Goal: Obtain resource: Download file/media

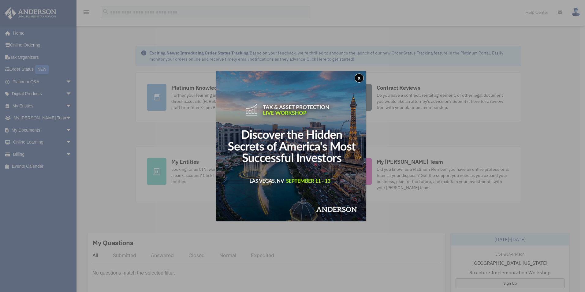
click at [30, 128] on div "x" at bounding box center [292, 146] width 585 height 292
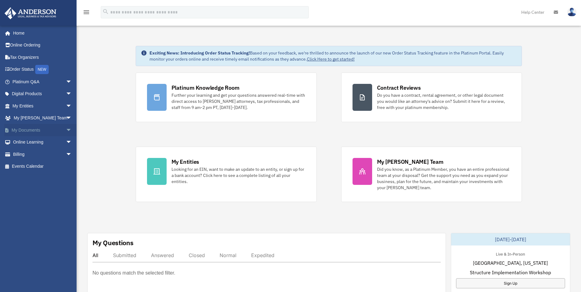
click at [66, 129] on span "arrow_drop_down" at bounding box center [72, 130] width 12 height 13
click at [27, 143] on link "Box" at bounding box center [45, 142] width 73 height 12
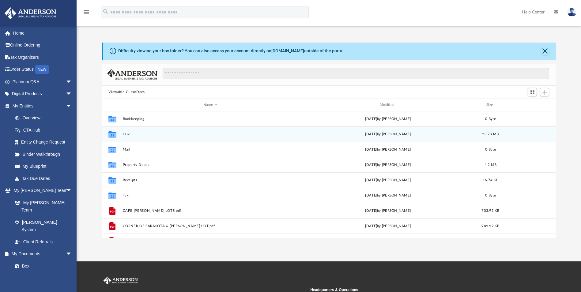
click at [113, 135] on icon "grid" at bounding box center [112, 135] width 8 height 5
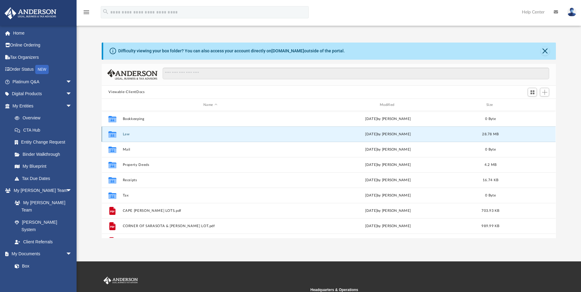
click at [141, 139] on div "Collaborated Folder Law yesterday by Karleigh Warner 28.78 MB" at bounding box center [329, 133] width 454 height 15
click at [151, 135] on button "Law" at bounding box center [210, 134] width 175 height 4
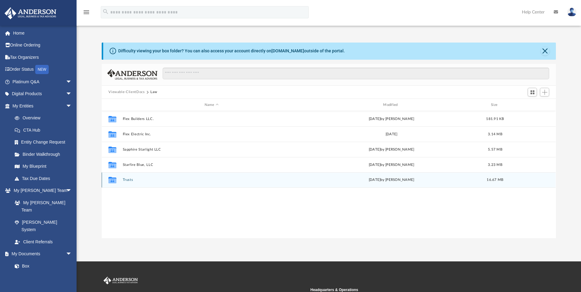
click at [121, 182] on div "Collaborated Folder Trusts yesterday by Karleigh Warner 16.67 MB" at bounding box center [329, 179] width 454 height 15
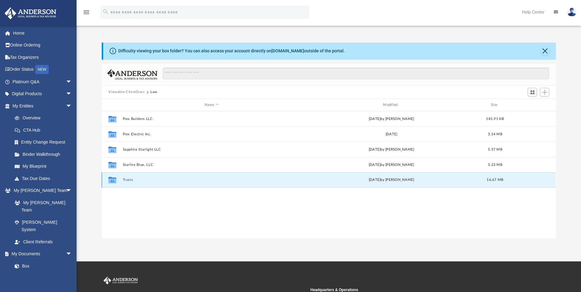
click at [126, 180] on button "Trusts" at bounding box center [211, 180] width 177 height 4
click at [126, 179] on button "Trusts" at bounding box center [211, 180] width 177 height 4
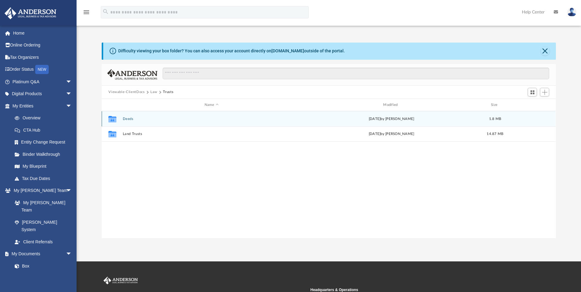
click at [130, 121] on button "Deeds" at bounding box center [211, 119] width 177 height 4
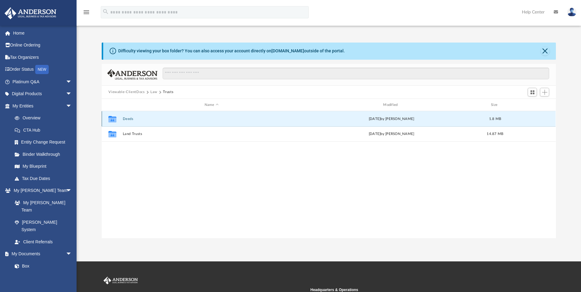
click at [130, 121] on button "Deeds" at bounding box center [211, 119] width 177 height 4
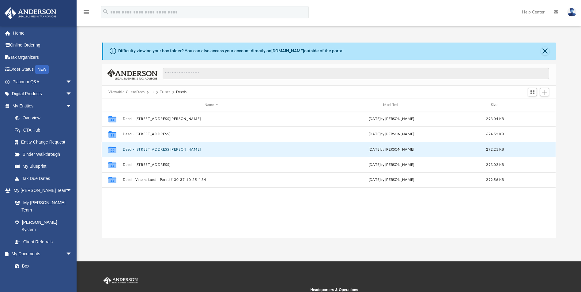
click at [133, 150] on button "Deed - 1651 Whiting Street" at bounding box center [211, 150] width 177 height 4
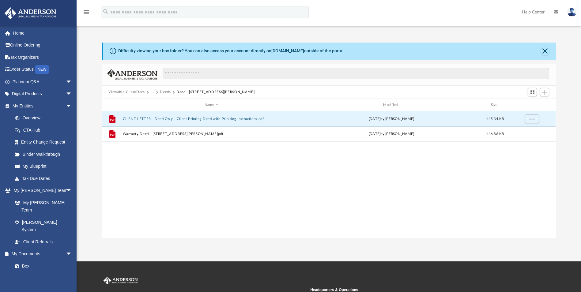
click at [172, 119] on button "CLIENT LETTER - Deed Only - Client Printing Deed with Priniting Instructions.pdf" at bounding box center [211, 119] width 177 height 4
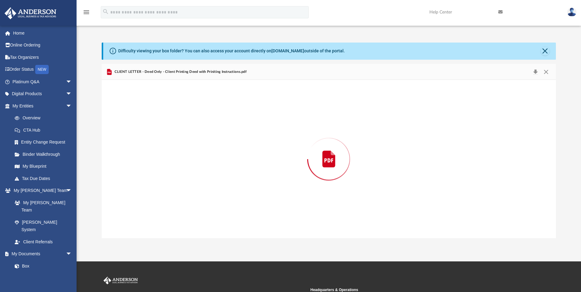
click at [172, 119] on div "Preview" at bounding box center [329, 159] width 454 height 158
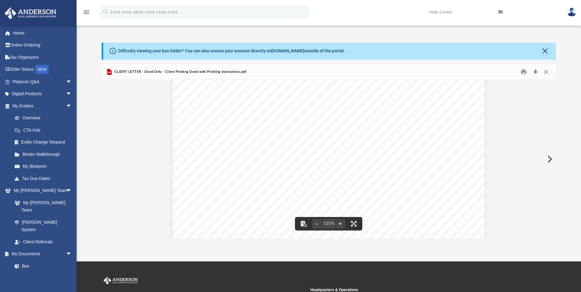
scroll to position [102, 0]
click at [550, 159] on button "Preview" at bounding box center [548, 159] width 13 height 17
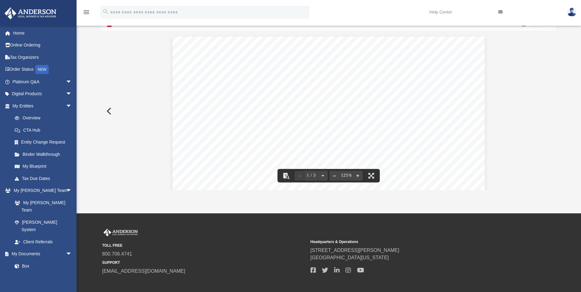
scroll to position [0, 0]
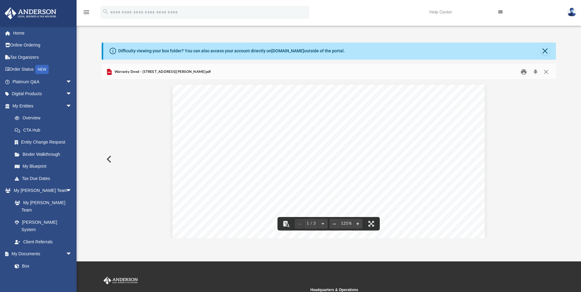
drag, startPoint x: 523, startPoint y: 74, endPoint x: 533, endPoint y: 84, distance: 14.1
click at [530, 89] on div "Warranty Deed - 1651 Whiting Street SE.pdf 1 of 3 CONSIDERATION: $10.00 PREPARE…" at bounding box center [329, 151] width 454 height 174
click at [536, 72] on button "Download" at bounding box center [535, 71] width 11 height 9
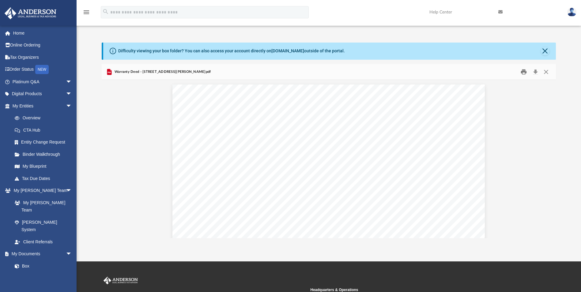
click at [523, 73] on button "Print" at bounding box center [523, 71] width 12 height 9
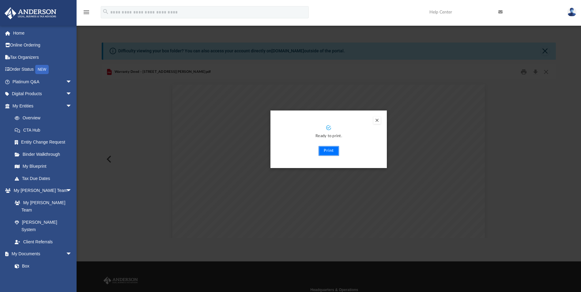
click at [328, 151] on button "Print" at bounding box center [328, 151] width 21 height 10
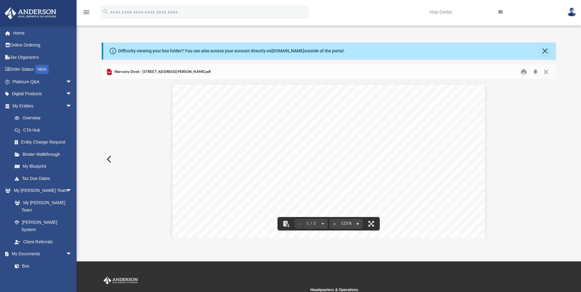
click at [546, 72] on button "Close" at bounding box center [545, 71] width 11 height 9
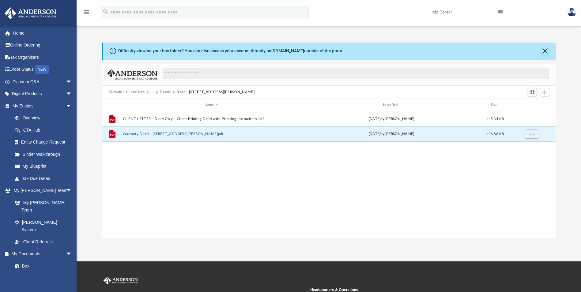
click at [168, 135] on button "Warranty Deed - 1651 Whiting Street SE.pdf" at bounding box center [211, 134] width 177 height 4
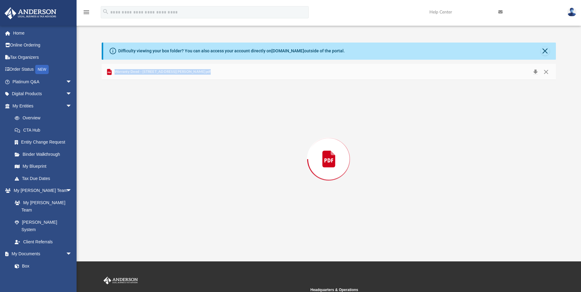
click at [168, 135] on div "Preview" at bounding box center [329, 159] width 454 height 158
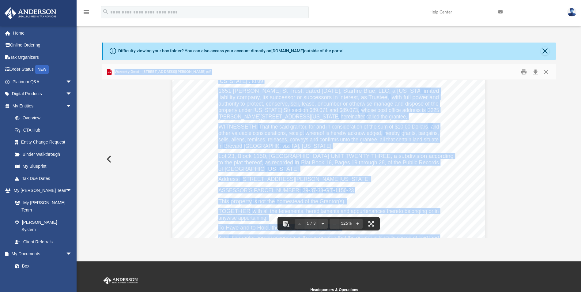
scroll to position [184, 0]
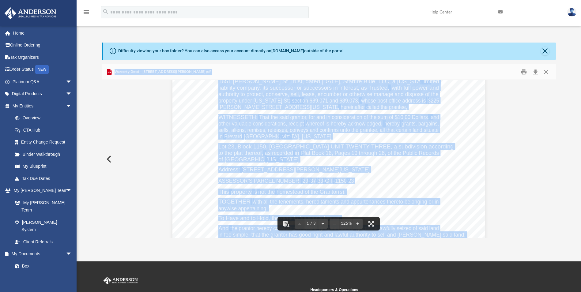
click at [111, 161] on button "Preview" at bounding box center [108, 159] width 13 height 17
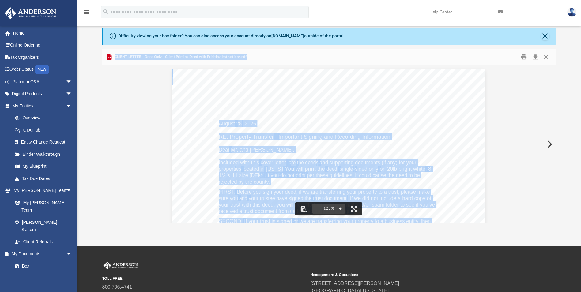
scroll to position [0, 0]
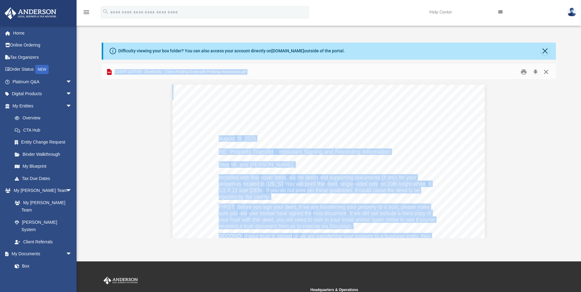
click at [545, 72] on button "Close" at bounding box center [545, 71] width 11 height 9
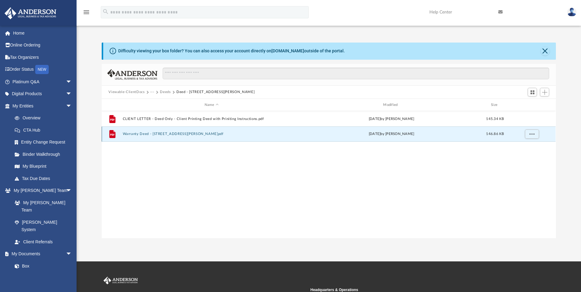
click at [186, 137] on div "File Warranty Deed - 1651 Whiting Street SE.pdf yesterday by Lucianne Castillo …" at bounding box center [329, 133] width 454 height 15
click at [182, 134] on button "Warranty Deed - 1651 Whiting Street SE.pdf" at bounding box center [211, 134] width 177 height 4
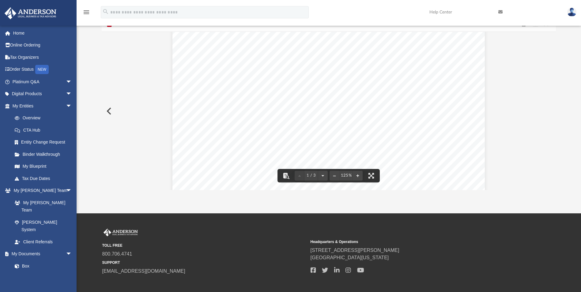
scroll to position [92, 0]
click at [105, 112] on button "Preview" at bounding box center [108, 111] width 13 height 17
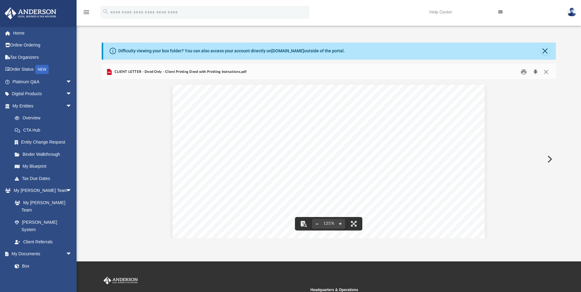
click at [535, 71] on button "Download" at bounding box center [535, 71] width 11 height 9
click at [154, 109] on div "August 28 , 2025 RE: Property Transfer - Important Signing and Recording Inform…" at bounding box center [329, 286] width 454 height 413
click at [547, 73] on button "Close" at bounding box center [545, 71] width 11 height 9
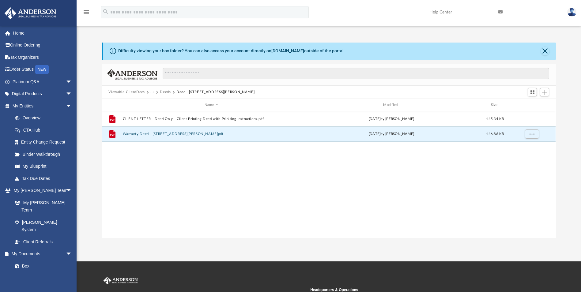
click at [160, 93] on button "Deeds" at bounding box center [165, 92] width 11 height 6
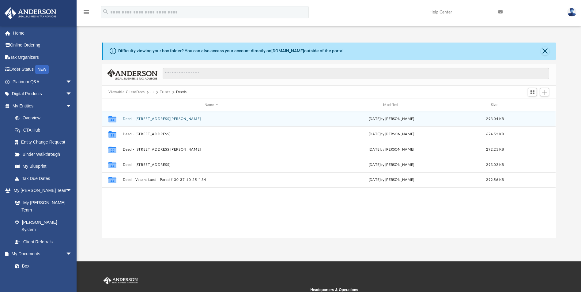
click at [144, 116] on div "Collaborated Folder Deed - 1310 Weiman Road SE yesterday by Lucianne Castillo 2…" at bounding box center [329, 118] width 454 height 15
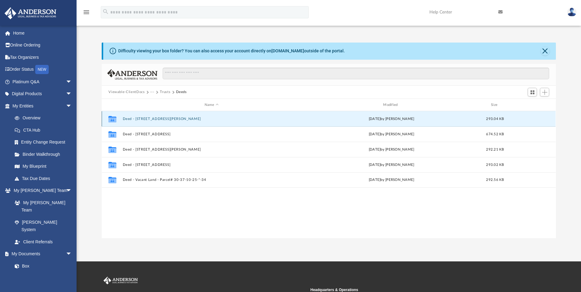
click at [144, 118] on button "Deed - 1310 Weiman Road SE" at bounding box center [211, 119] width 177 height 4
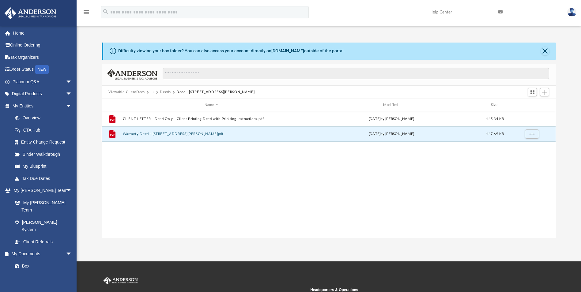
click at [174, 134] on button "Warranty Deed - 1310 Weiman Road SE.pdf" at bounding box center [211, 134] width 177 height 4
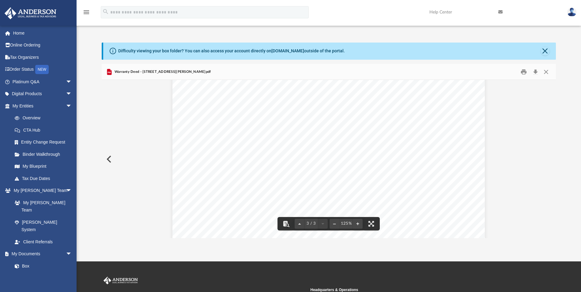
scroll to position [1082, 0]
click at [536, 74] on button "Download" at bounding box center [535, 71] width 11 height 9
click at [569, 56] on div "Difficulty viewing your box folder? You can also access your account directly o…" at bounding box center [329, 141] width 504 height 196
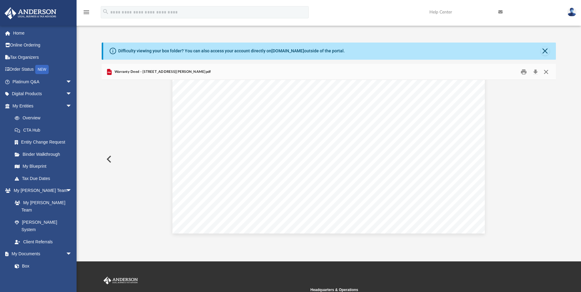
click at [547, 72] on button "Close" at bounding box center [545, 71] width 11 height 9
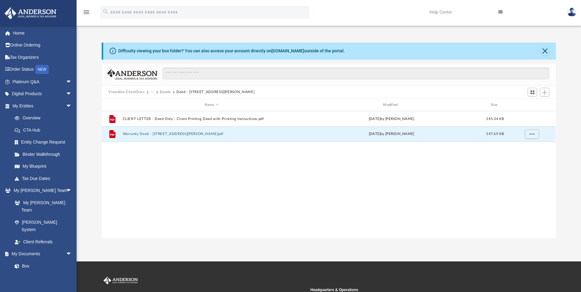
click at [164, 93] on button "Deeds" at bounding box center [165, 92] width 11 height 6
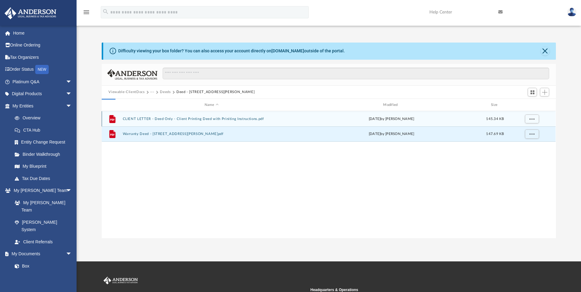
click at [164, 93] on button "Deeds" at bounding box center [165, 92] width 11 height 6
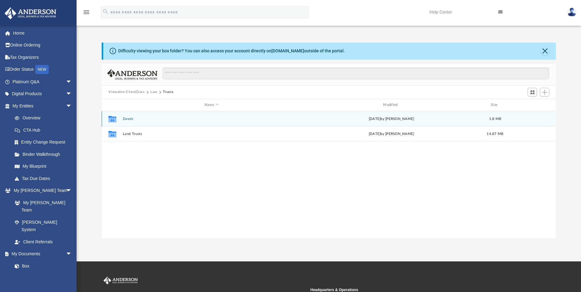
click at [128, 118] on button "Deeds" at bounding box center [211, 119] width 177 height 4
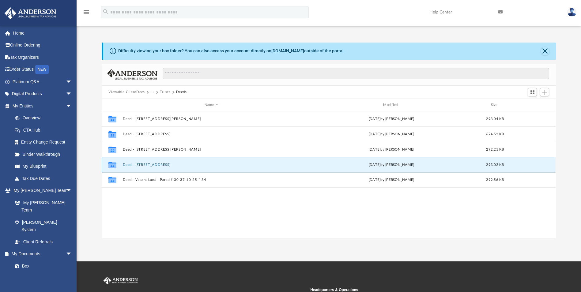
click at [149, 165] on button "Deed - 3010 North Course Drive, #904" at bounding box center [211, 165] width 177 height 4
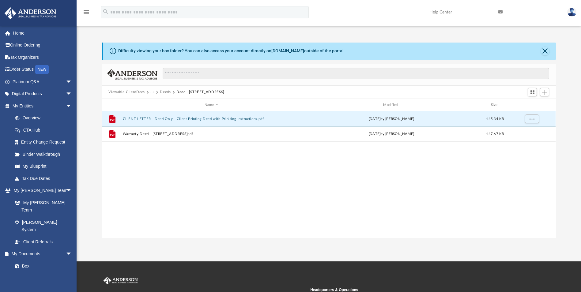
click at [149, 120] on button "CLIENT LETTER - Deed Only - Client Printing Deed with Priniting Instructions.pdf" at bounding box center [211, 119] width 177 height 4
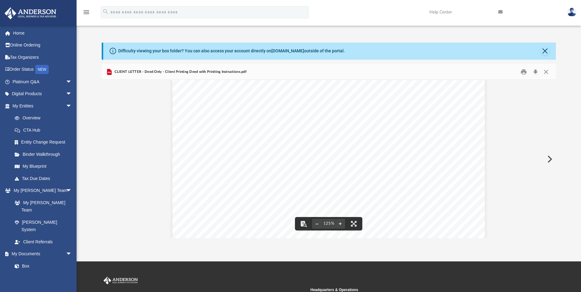
scroll to position [133, 0]
click at [548, 160] on button "Preview" at bounding box center [548, 159] width 13 height 17
click at [534, 72] on button "Download" at bounding box center [535, 71] width 11 height 9
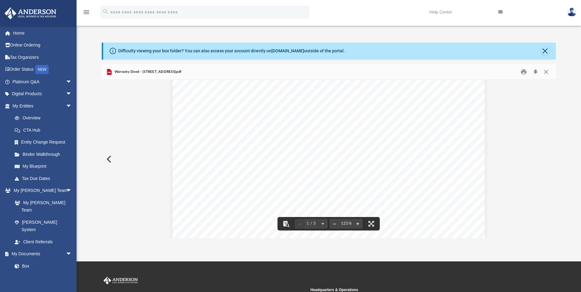
scroll to position [92, 0]
click at [544, 71] on button "Close" at bounding box center [545, 71] width 11 height 9
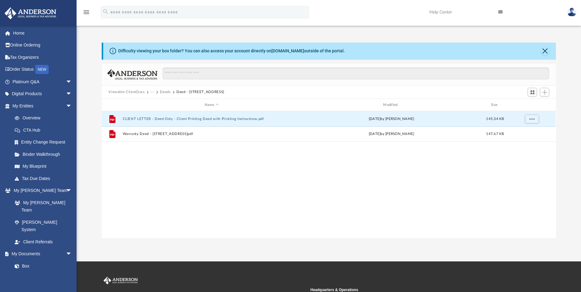
click at [167, 94] on button "Deeds" at bounding box center [165, 92] width 11 height 6
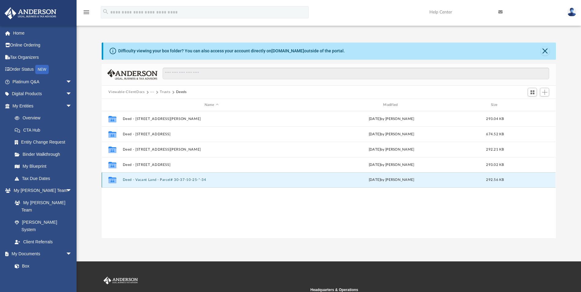
click at [157, 182] on button "Deed - Vacant Land - Parcel# 30-37-10-25-*-34" at bounding box center [211, 180] width 177 height 4
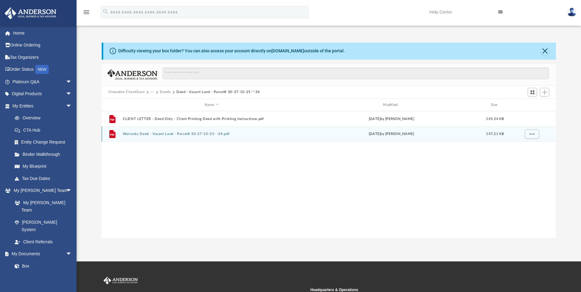
click at [168, 137] on div "File Warranty Deed - Vacant Land - Parcel# 30-37-10-25- -34.pdf yesterday by Lu…" at bounding box center [329, 133] width 454 height 15
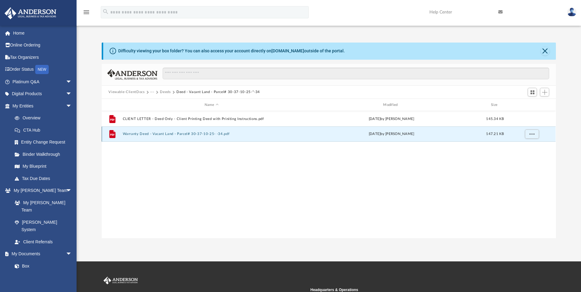
click at [171, 137] on div "File Warranty Deed - Vacant Land - Parcel# 30-37-10-25- -34.pdf yesterday by Lu…" at bounding box center [329, 133] width 454 height 15
click at [174, 136] on button "Warranty Deed - Vacant Land - Parcel# 30-37-10-25- -34.pdf" at bounding box center [211, 134] width 177 height 4
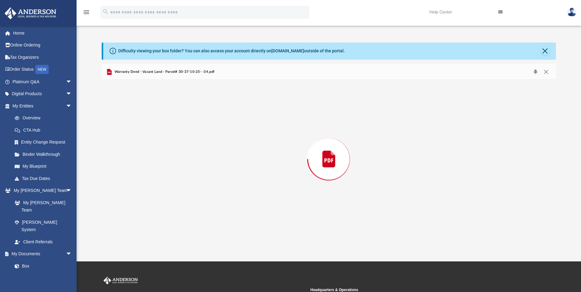
click at [174, 136] on div "Preview" at bounding box center [329, 159] width 454 height 158
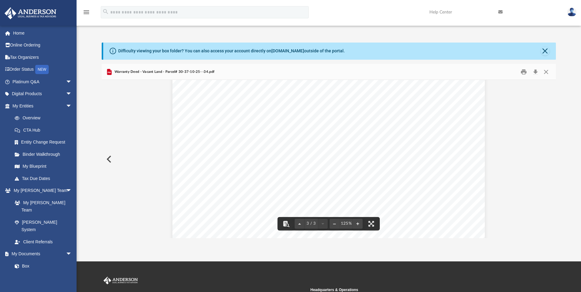
scroll to position [949, 0]
click at [534, 72] on button "Download" at bounding box center [535, 71] width 11 height 9
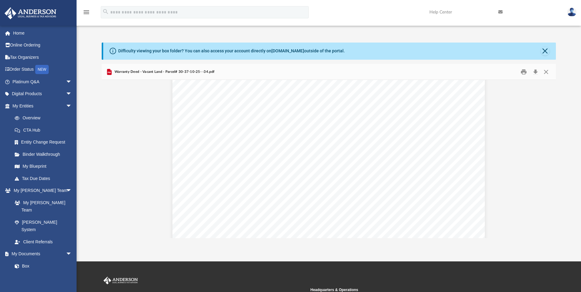
click at [570, 71] on div "Difficulty viewing your box folder? You can also access your account directly o…" at bounding box center [329, 141] width 504 height 196
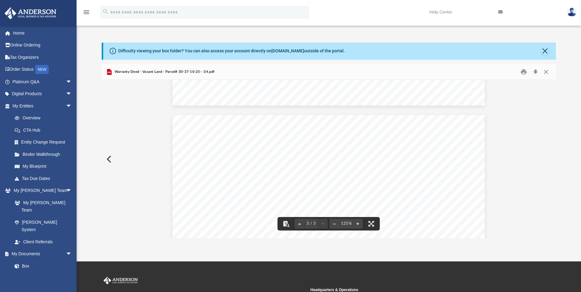
scroll to position [796, 0]
click at [112, 157] on button "Preview" at bounding box center [108, 159] width 13 height 17
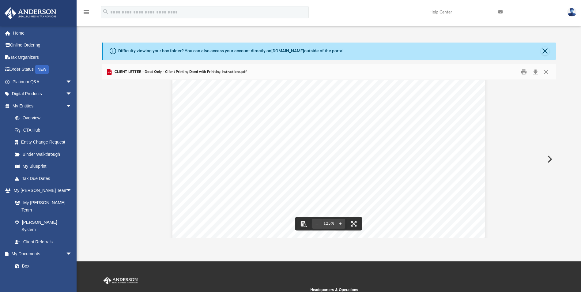
scroll to position [0, 0]
click at [573, 14] on img at bounding box center [571, 12] width 9 height 9
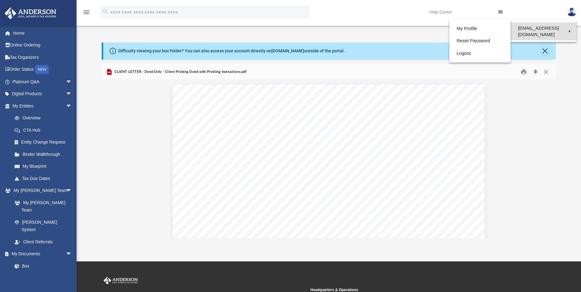
click at [561, 28] on link "[EMAIL_ADDRESS][DOMAIN_NAME]" at bounding box center [543, 31] width 66 height 18
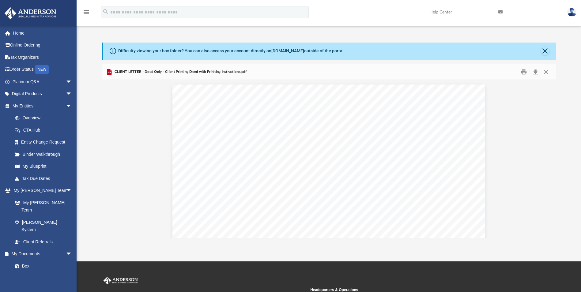
click at [570, 16] on img at bounding box center [571, 12] width 9 height 9
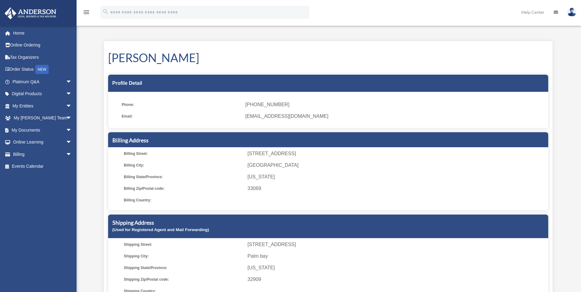
click at [574, 13] on img at bounding box center [571, 12] width 9 height 9
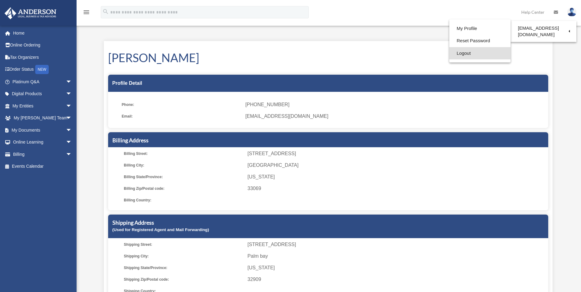
click at [459, 57] on link "Logout" at bounding box center [479, 53] width 61 height 13
